Goal: Task Accomplishment & Management: Complete application form

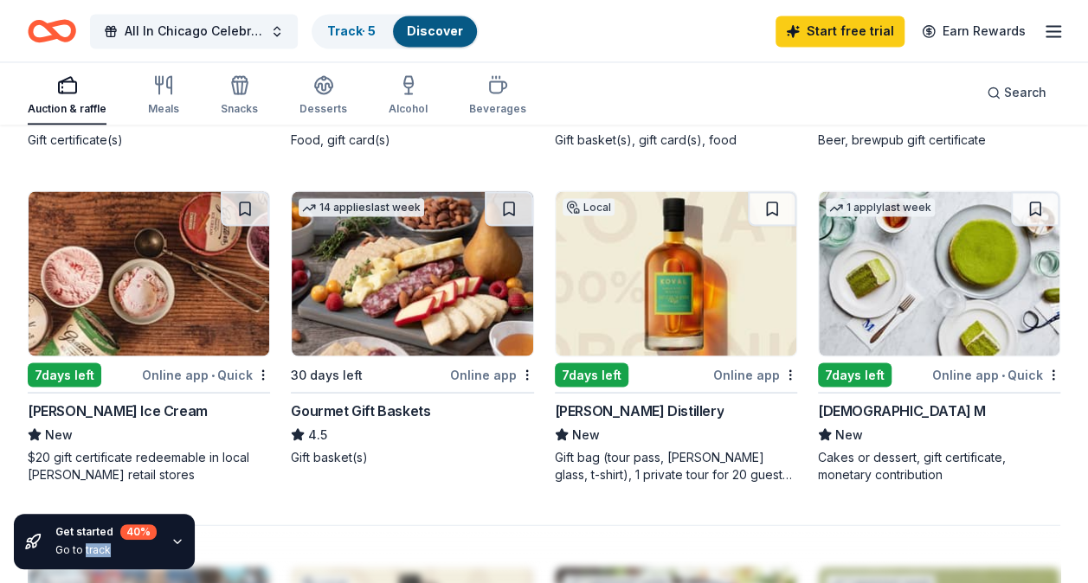
scroll to position [1474, 0]
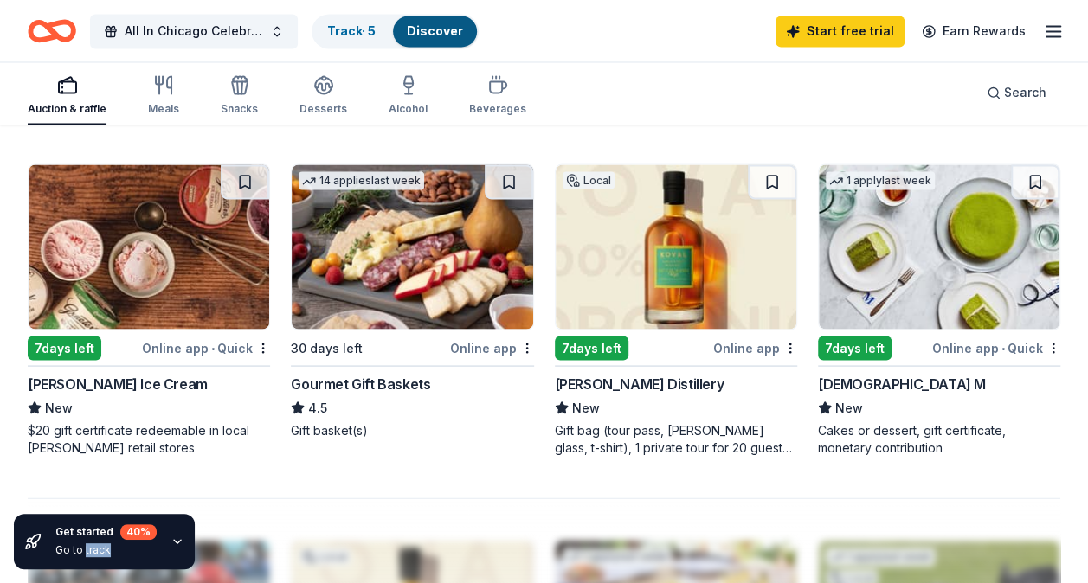
click at [872, 300] on img at bounding box center [939, 246] width 241 height 164
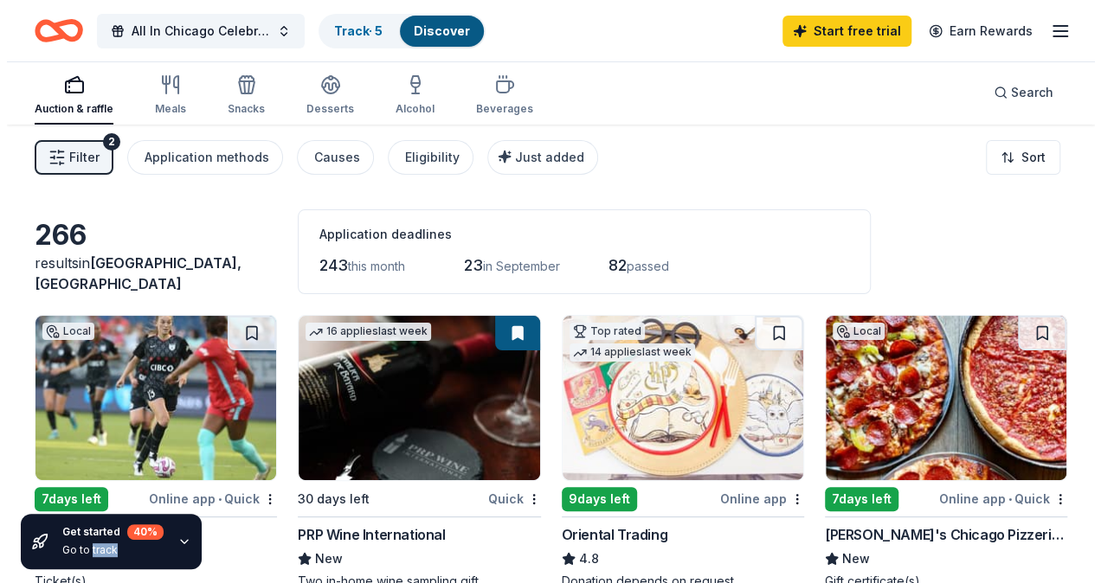
scroll to position [3, 0]
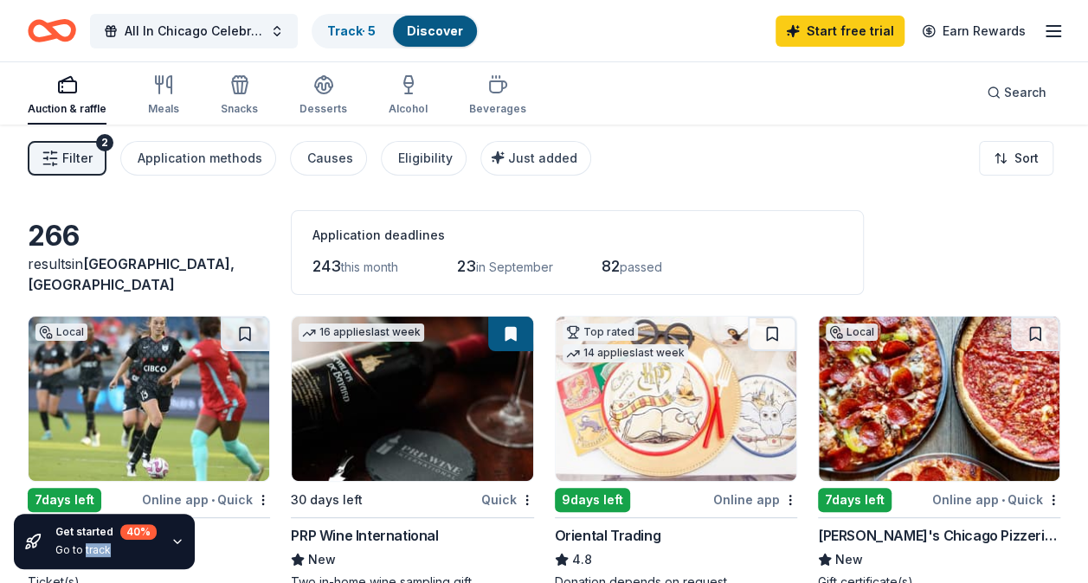
click at [74, 145] on button "Filter 2" at bounding box center [67, 158] width 79 height 35
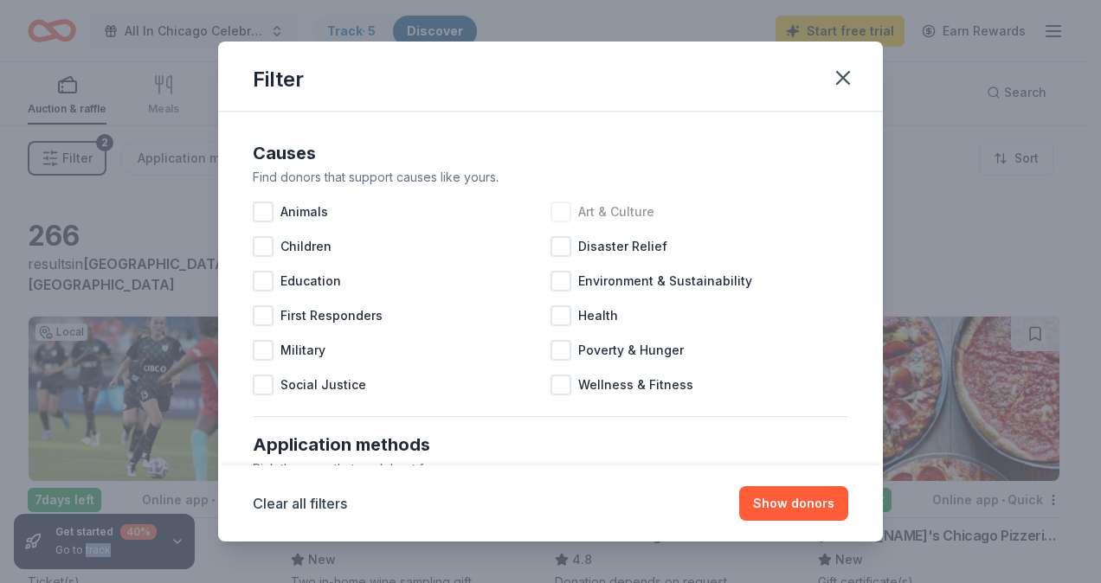
click at [557, 218] on div at bounding box center [561, 212] width 21 height 21
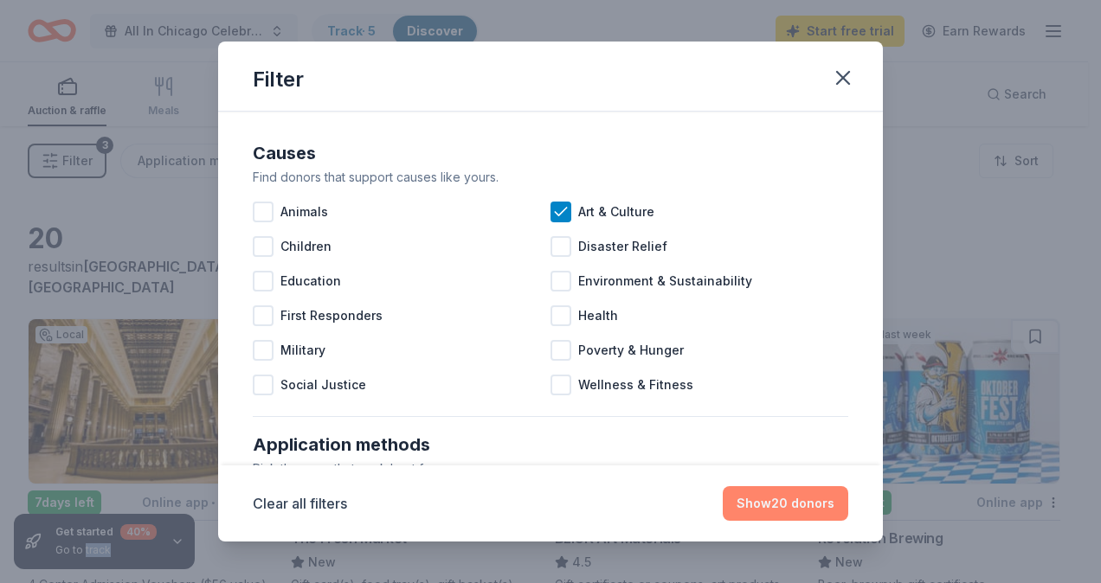
click at [783, 489] on button "Show 20 donors" at bounding box center [786, 504] width 126 height 35
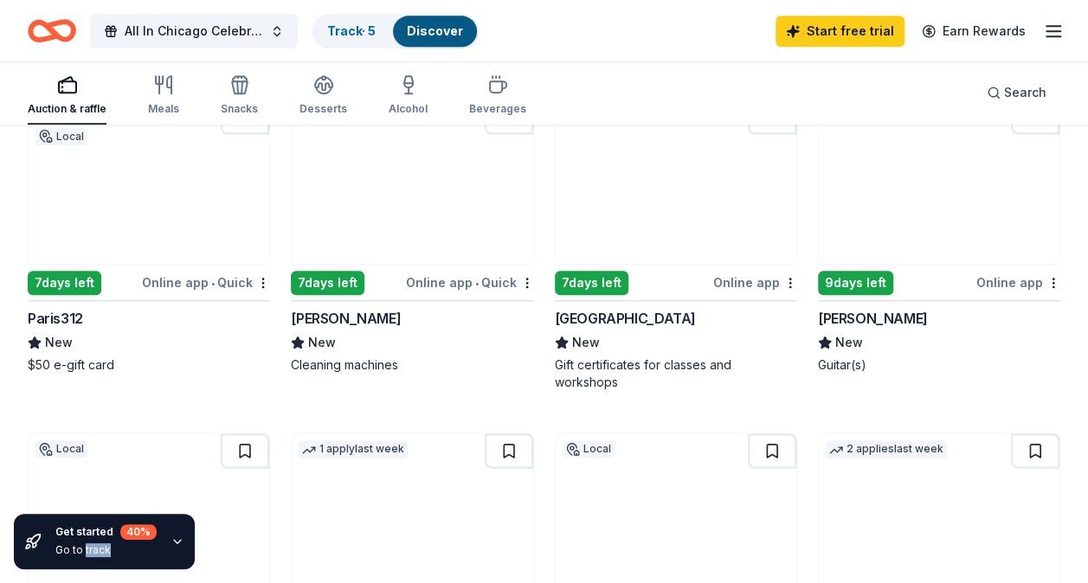
scroll to position [779, 0]
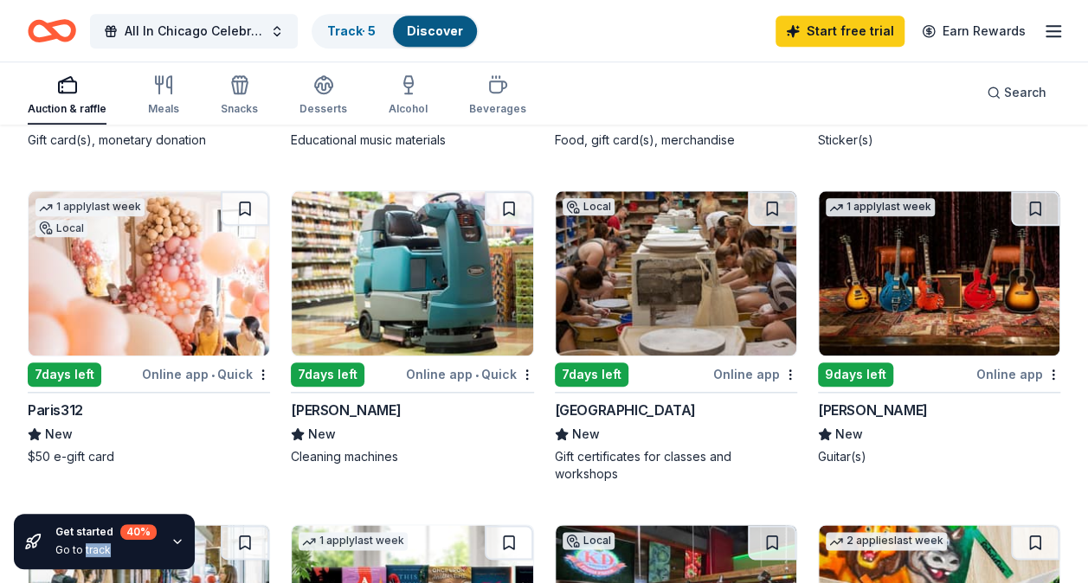
click at [588, 260] on img at bounding box center [676, 273] width 241 height 164
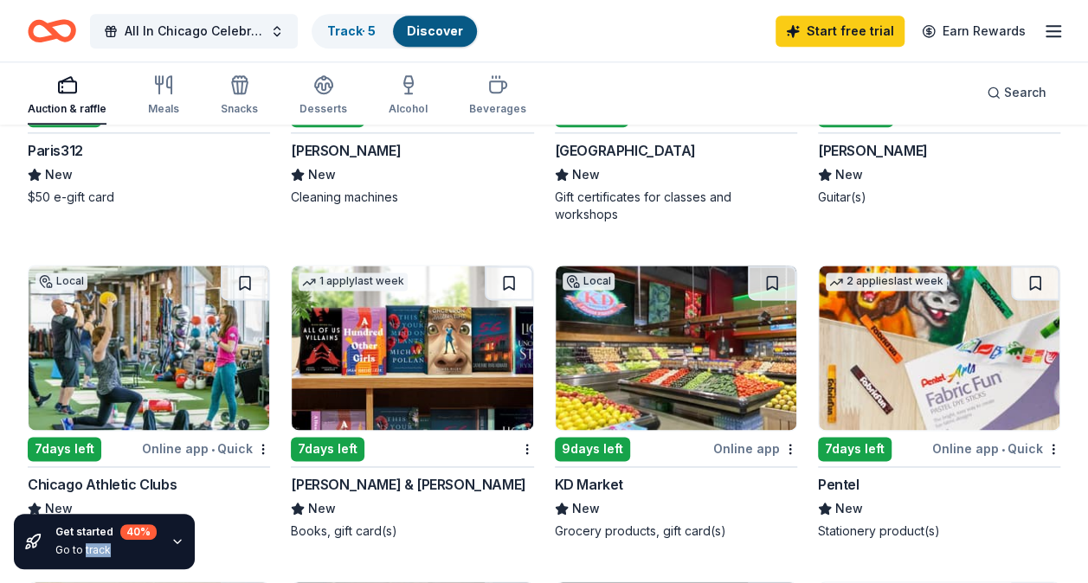
scroll to position [1125, 0]
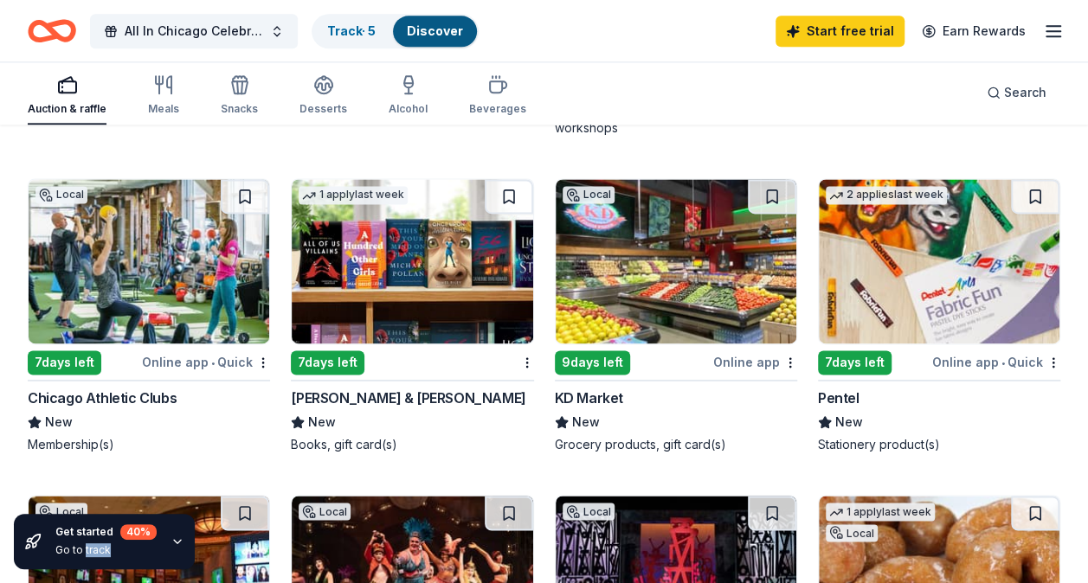
drag, startPoint x: 171, startPoint y: 245, endPoint x: 145, endPoint y: 288, distance: 50.5
click at [145, 288] on img at bounding box center [149, 261] width 241 height 164
click at [404, 264] on img at bounding box center [412, 261] width 241 height 164
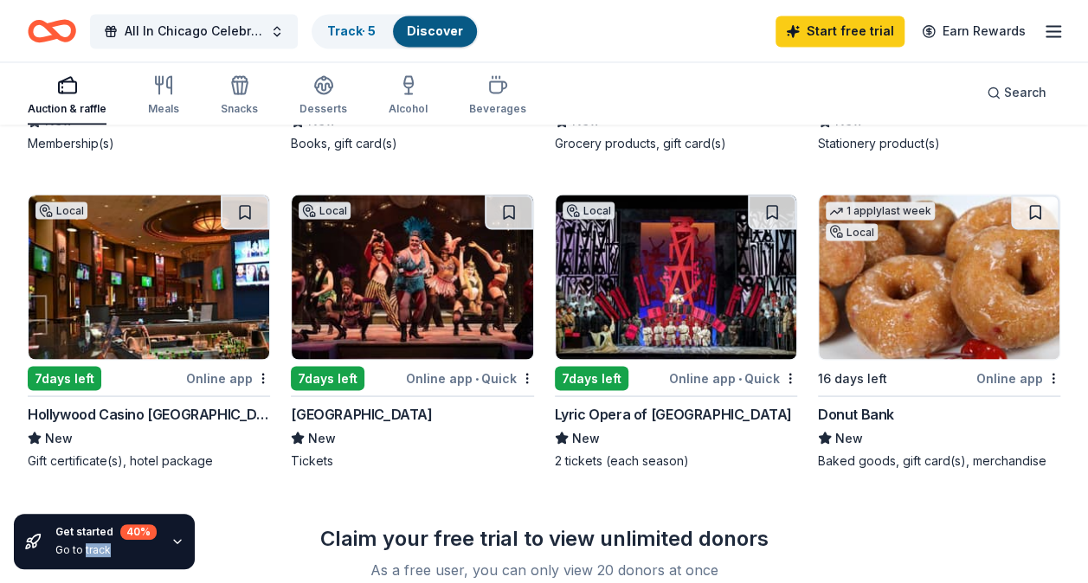
scroll to position [1558, 0]
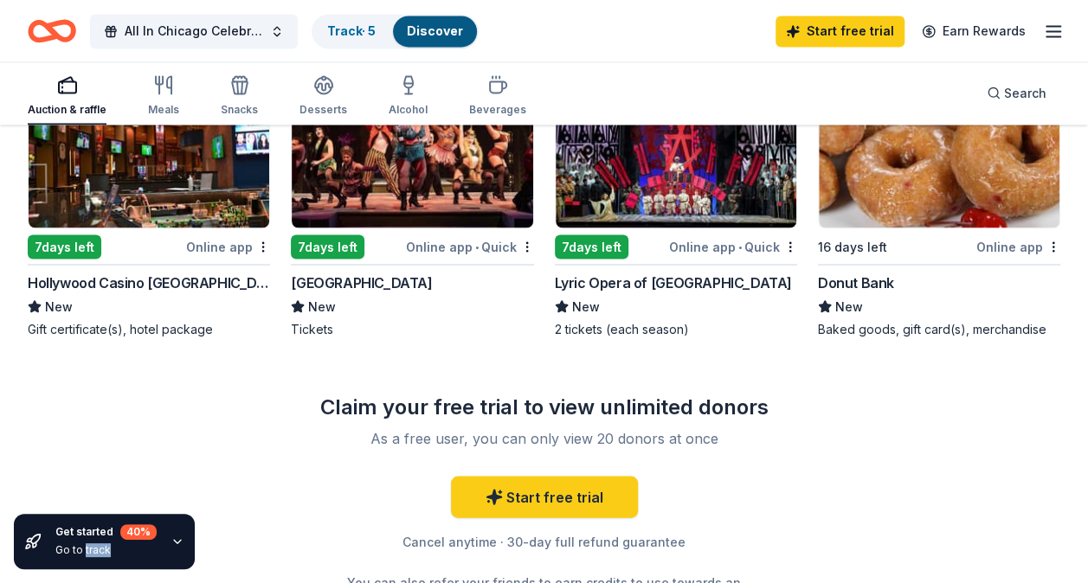
click at [665, 174] on img at bounding box center [676, 145] width 241 height 164
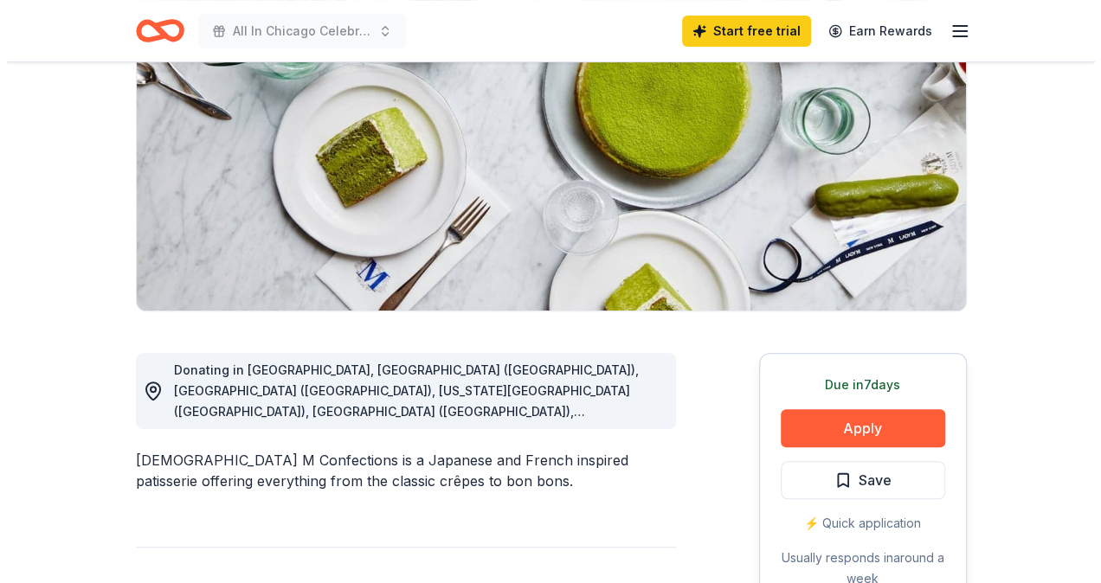
scroll to position [260, 0]
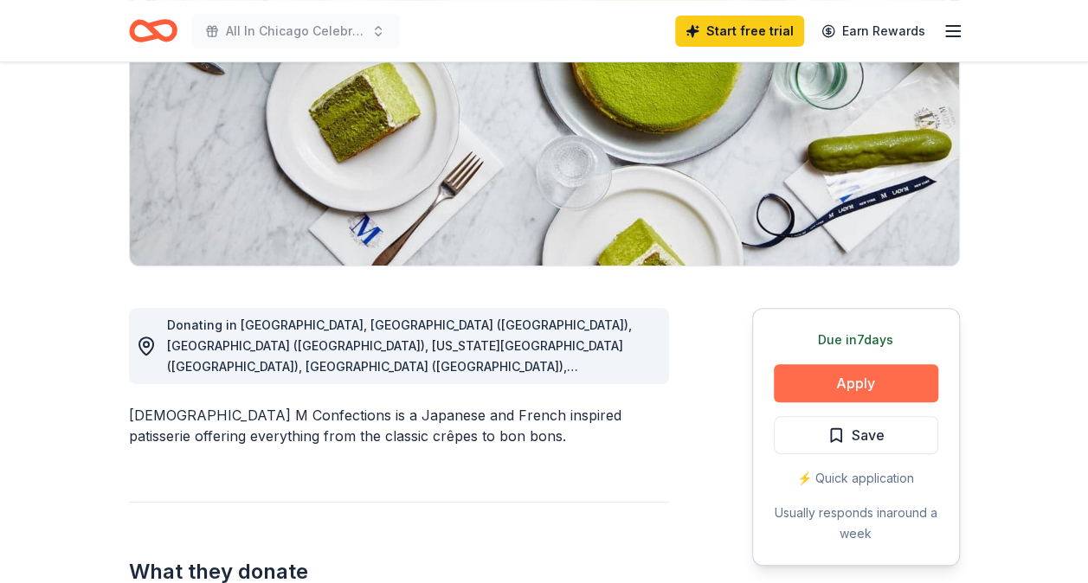
click at [866, 383] on button "Apply" at bounding box center [856, 383] width 164 height 38
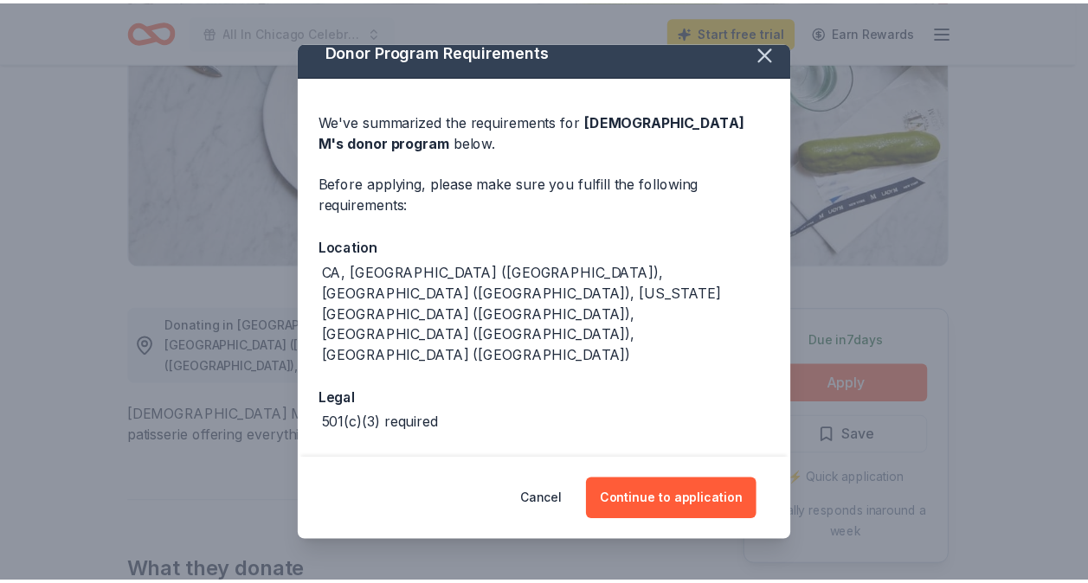
scroll to position [19, 0]
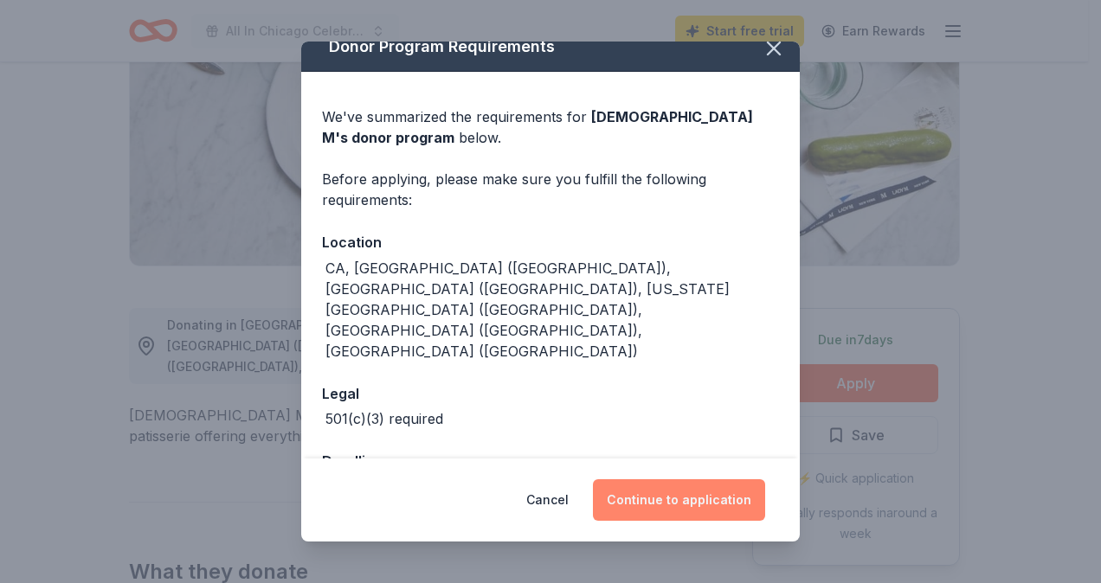
click at [675, 502] on button "Continue to application" at bounding box center [679, 501] width 172 height 42
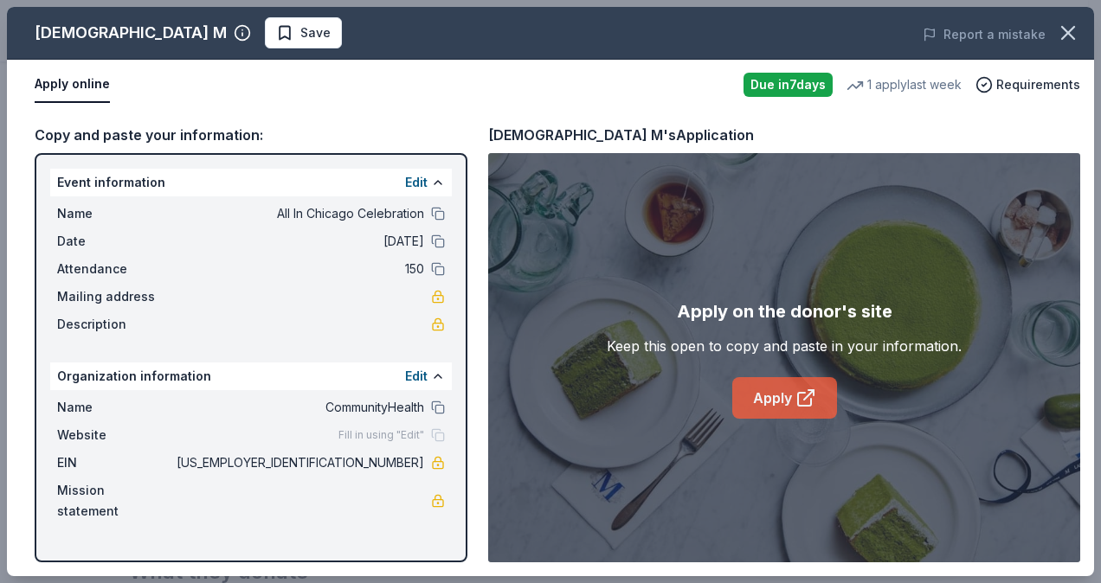
click at [762, 397] on link "Apply" at bounding box center [784, 398] width 105 height 42
click at [1057, 35] on icon "button" at bounding box center [1068, 33] width 24 height 24
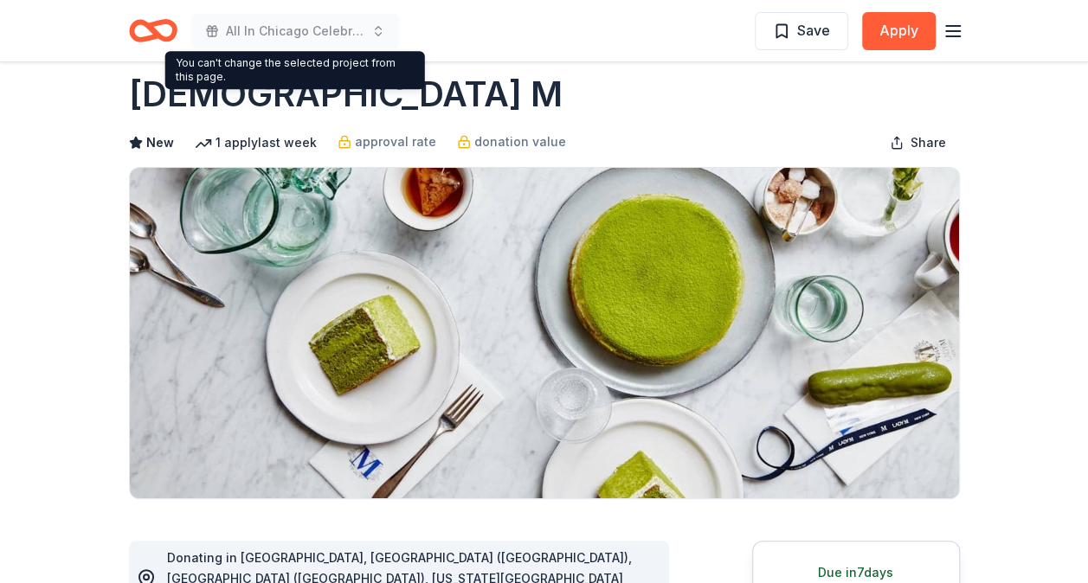
scroll to position [0, 0]
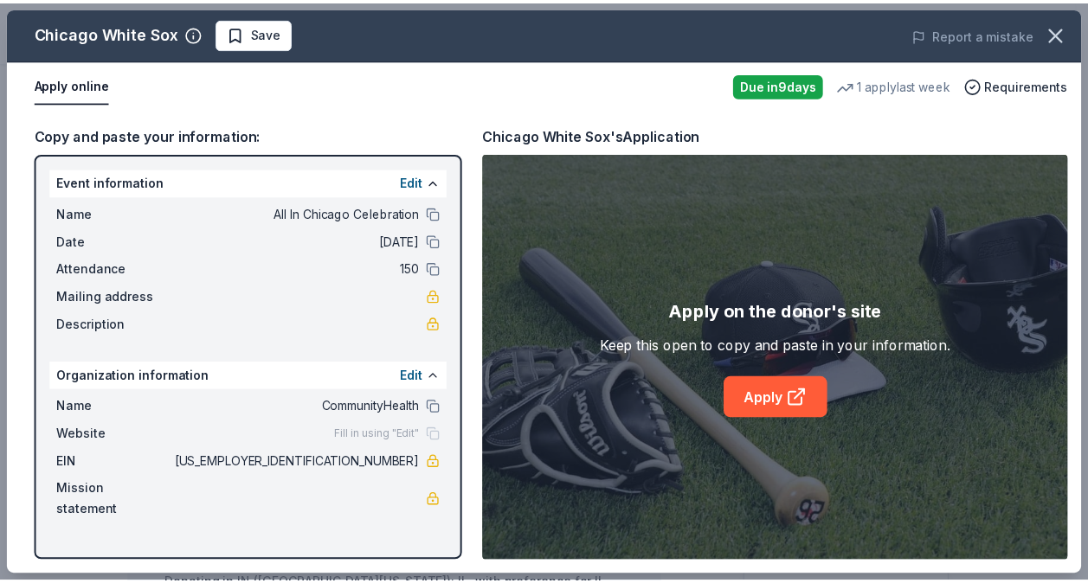
scroll to position [866, 0]
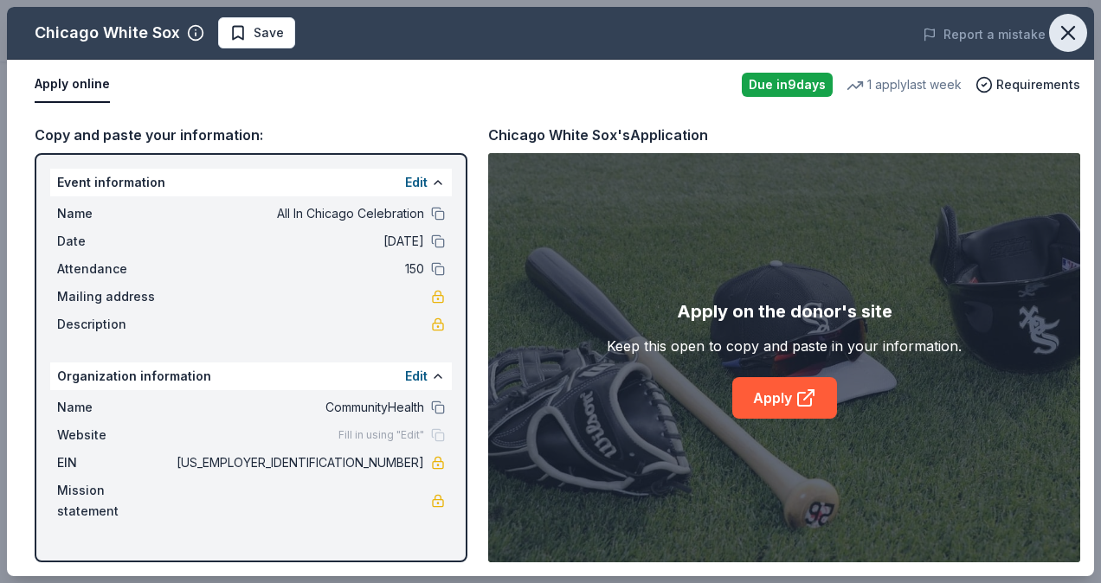
click at [1066, 28] on icon "button" at bounding box center [1068, 33] width 24 height 24
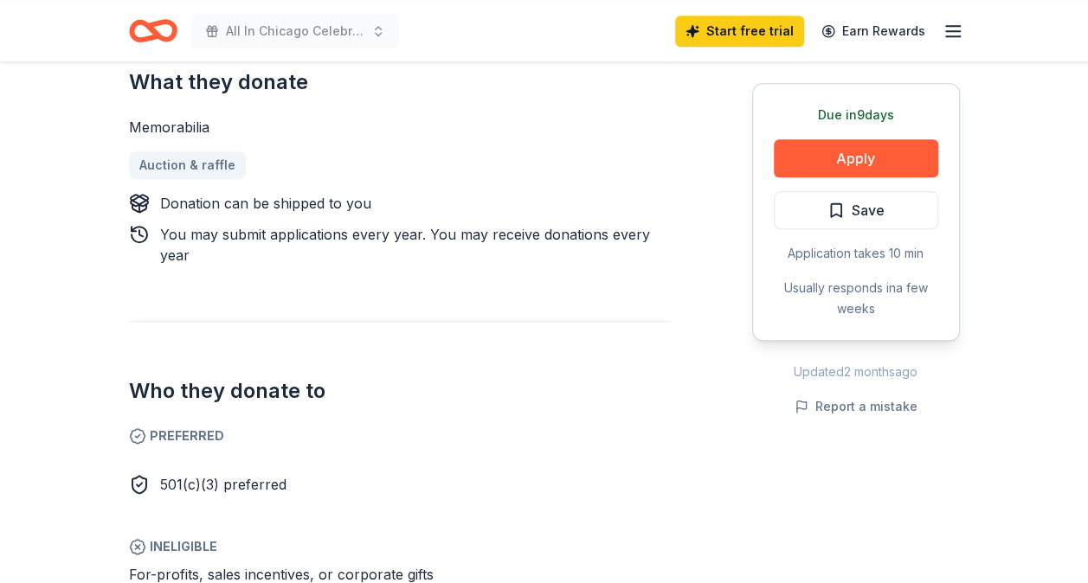
scroll to position [519, 0]
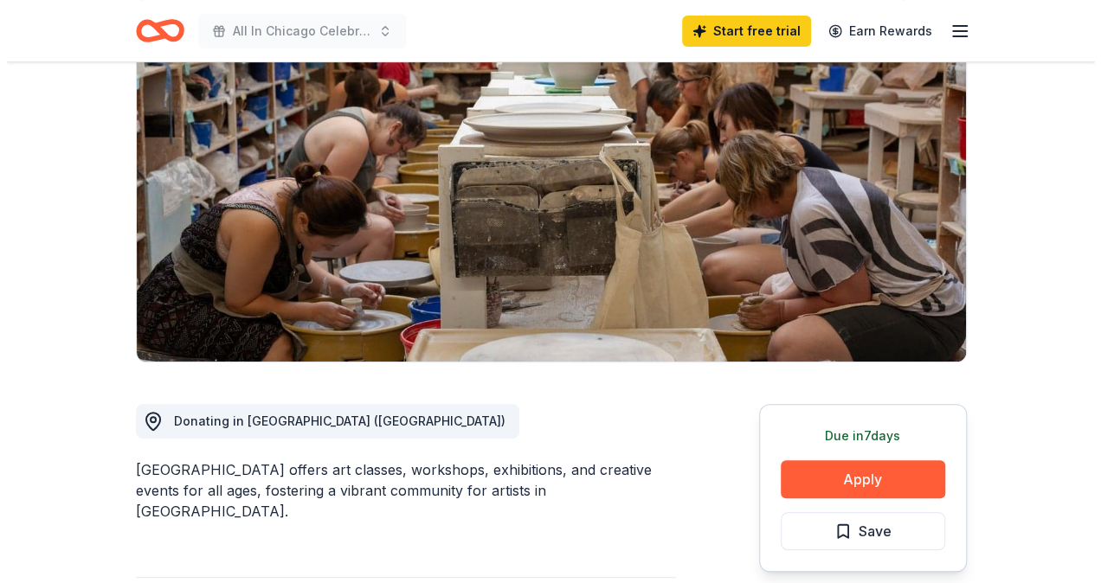
scroll to position [346, 0]
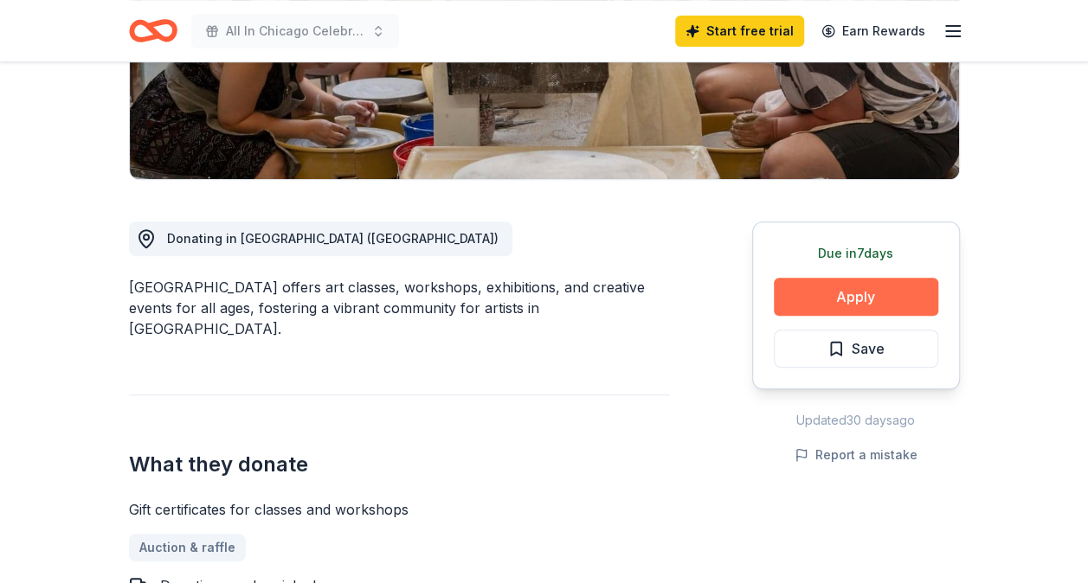
click at [812, 287] on button "Apply" at bounding box center [856, 297] width 164 height 38
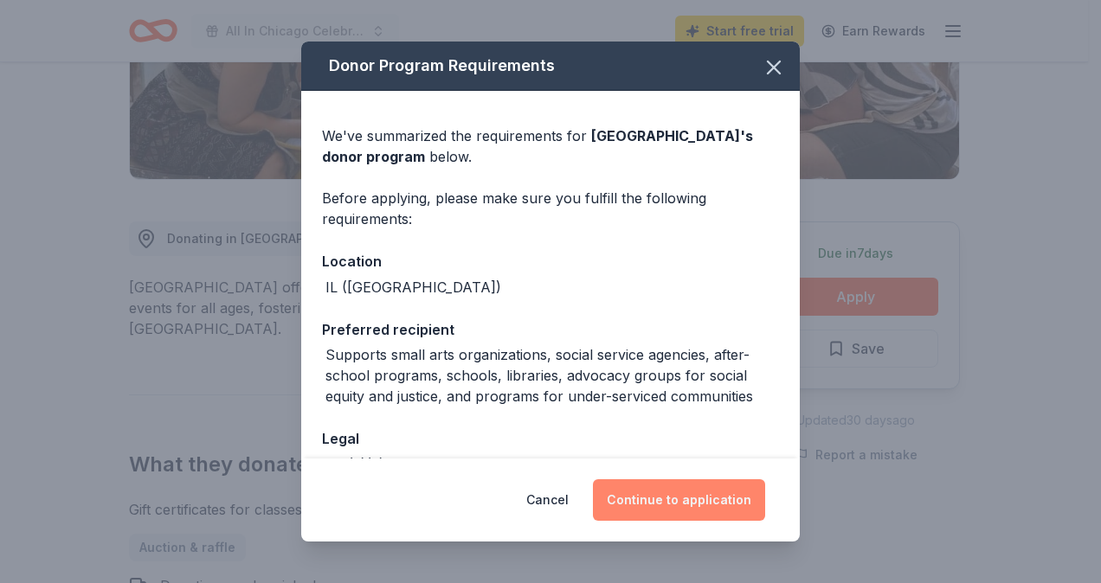
click at [687, 496] on button "Continue to application" at bounding box center [679, 501] width 172 height 42
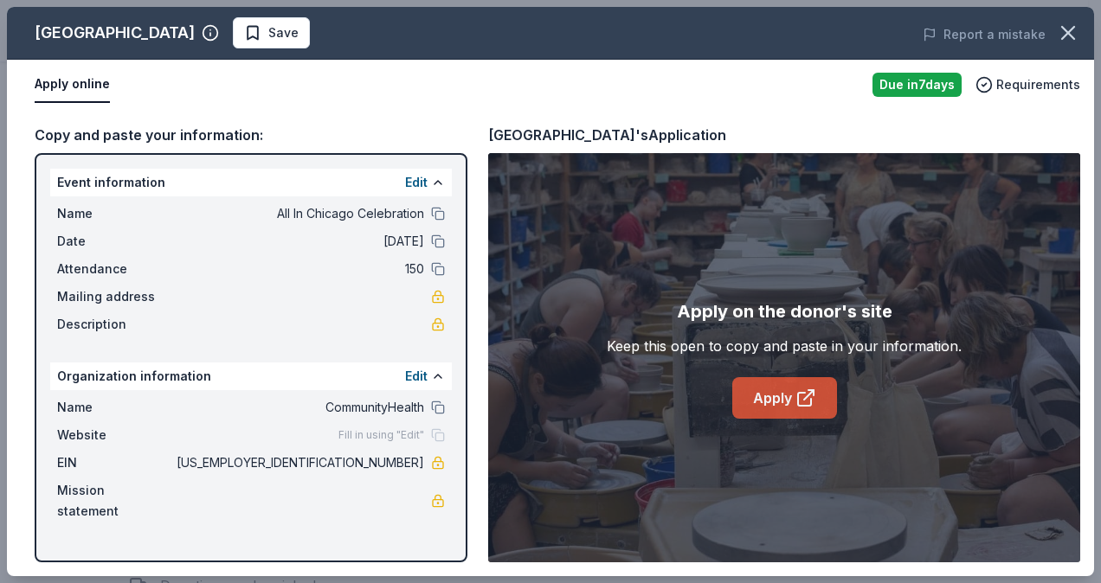
click at [798, 398] on icon at bounding box center [804, 399] width 13 height 13
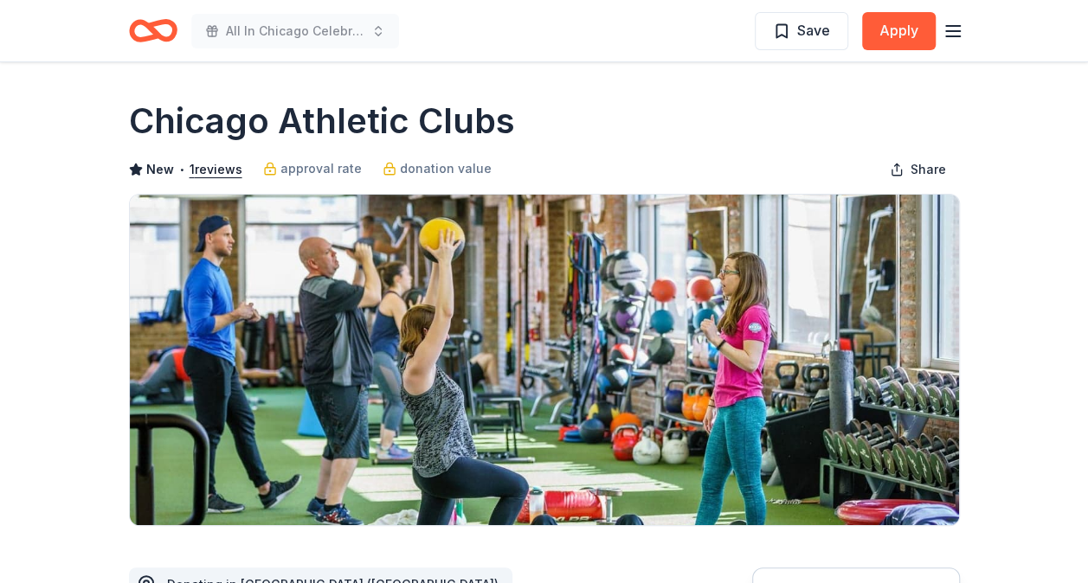
scroll to position [433, 0]
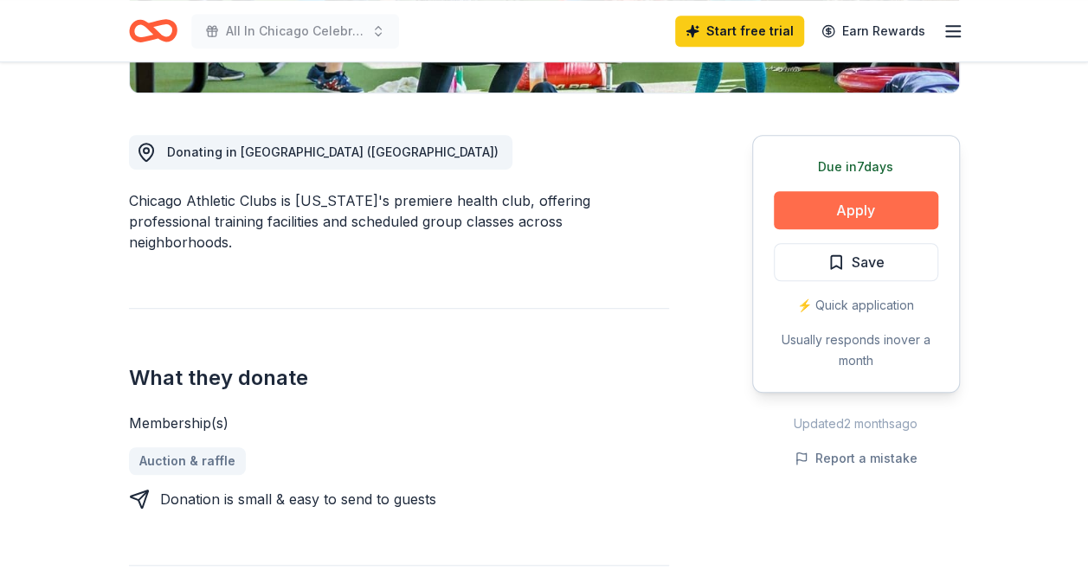
click at [823, 218] on button "Apply" at bounding box center [856, 210] width 164 height 38
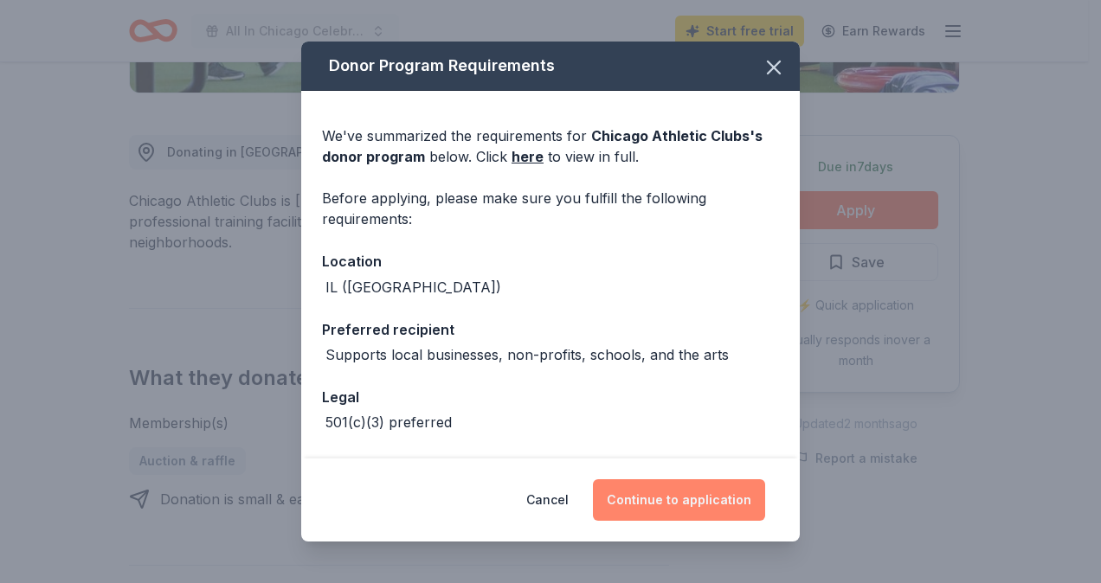
click at [660, 507] on button "Continue to application" at bounding box center [679, 501] width 172 height 42
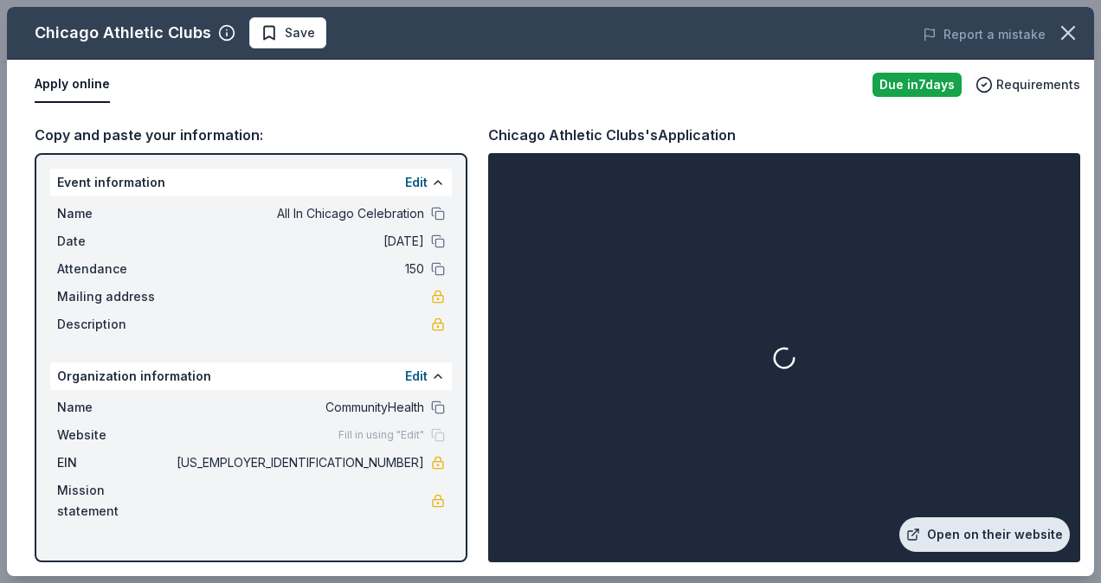
click at [966, 545] on link "Open on their website" at bounding box center [984, 535] width 171 height 35
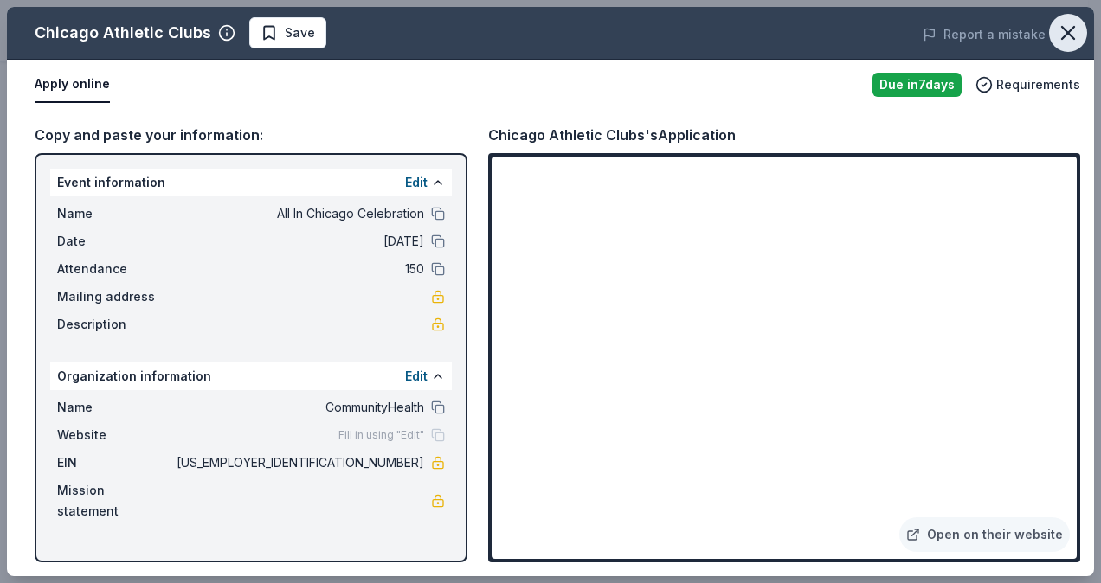
click at [1082, 35] on button "button" at bounding box center [1068, 33] width 38 height 38
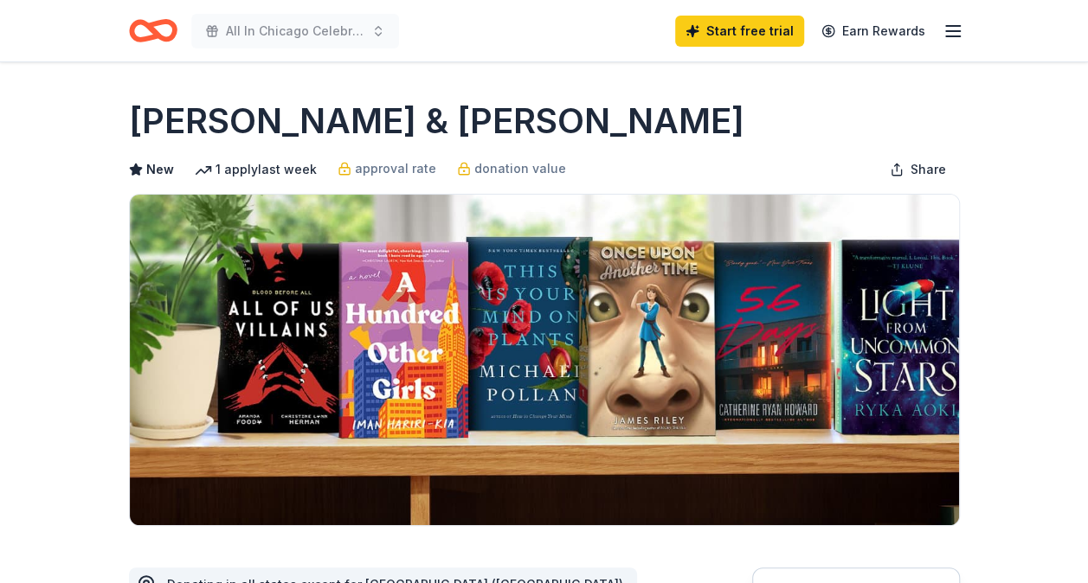
scroll to position [346, 0]
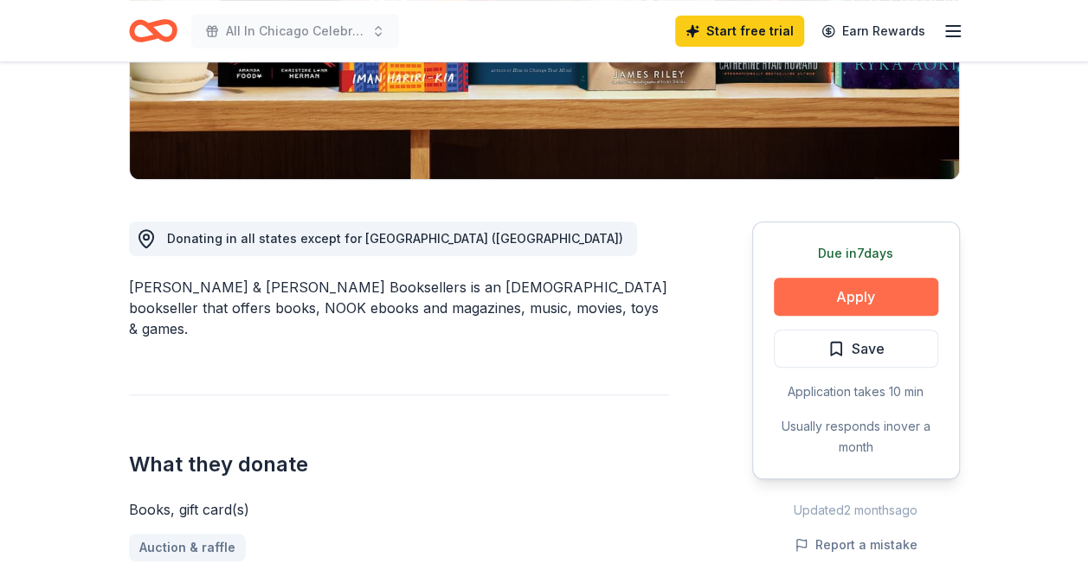
click at [802, 287] on button "Apply" at bounding box center [856, 297] width 164 height 38
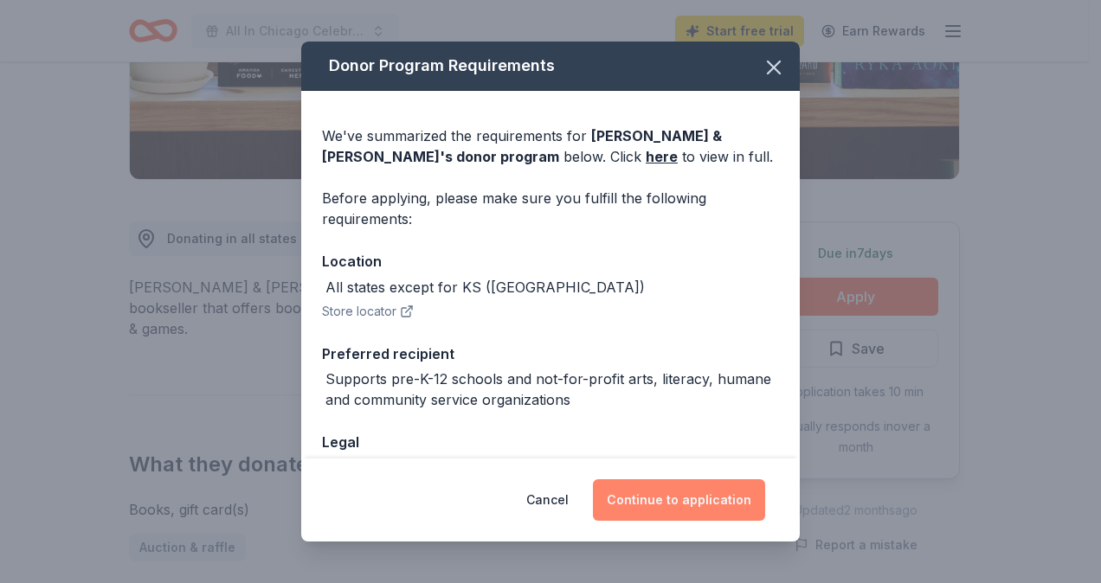
click at [675, 493] on button "Continue to application" at bounding box center [679, 501] width 172 height 42
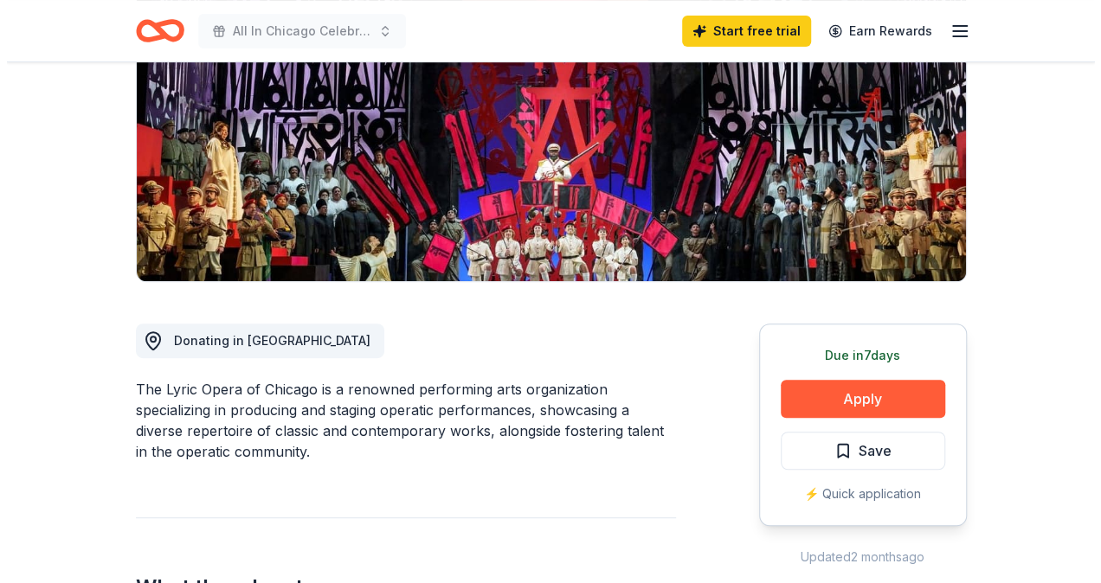
scroll to position [260, 0]
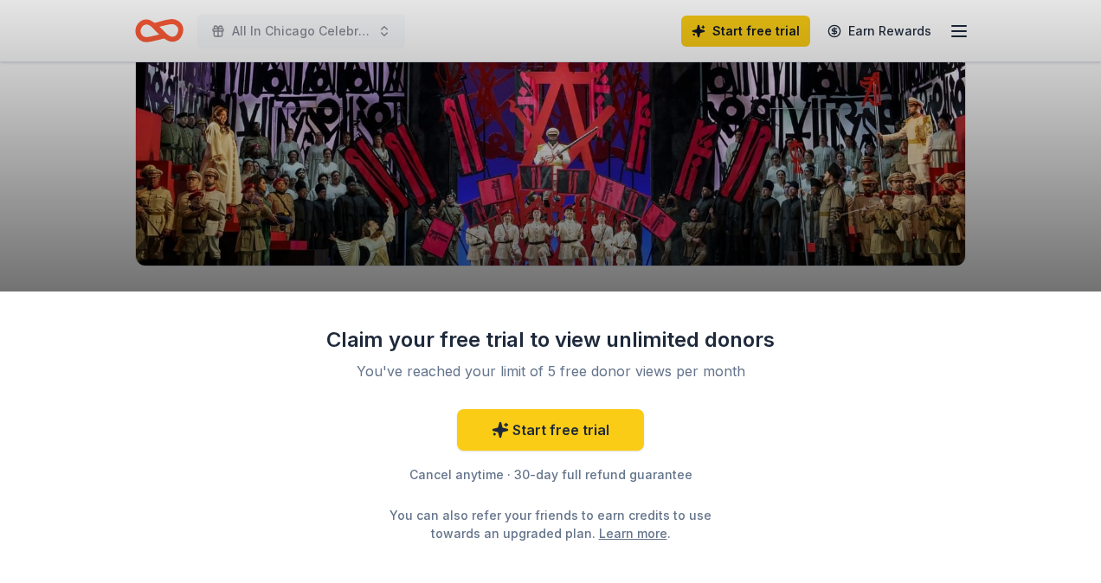
click at [634, 165] on div "Claim your free trial to view unlimited donors You've reached your limit of 5 f…" at bounding box center [550, 291] width 1101 height 583
